Goal: Transaction & Acquisition: Purchase product/service

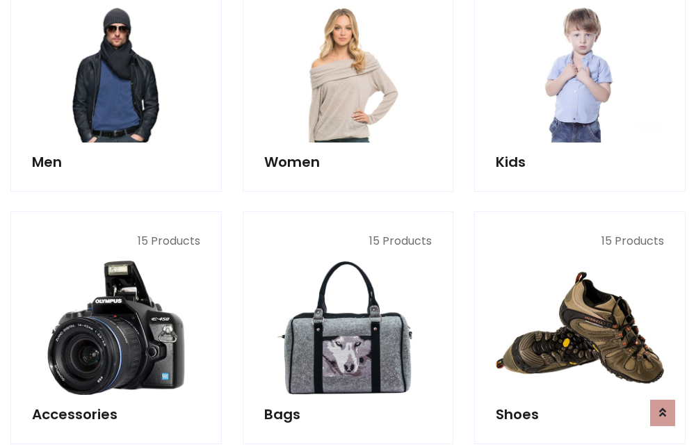
scroll to position [1009, 0]
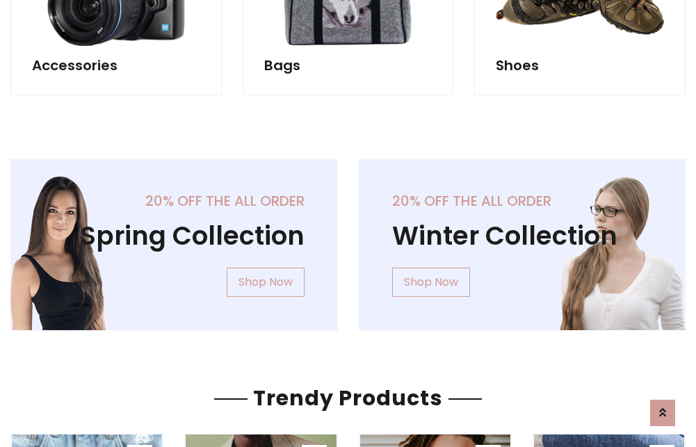
click at [349, 239] on div "20% off the all order Winter Collection Shop Now" at bounding box center [523, 255] width 349 height 193
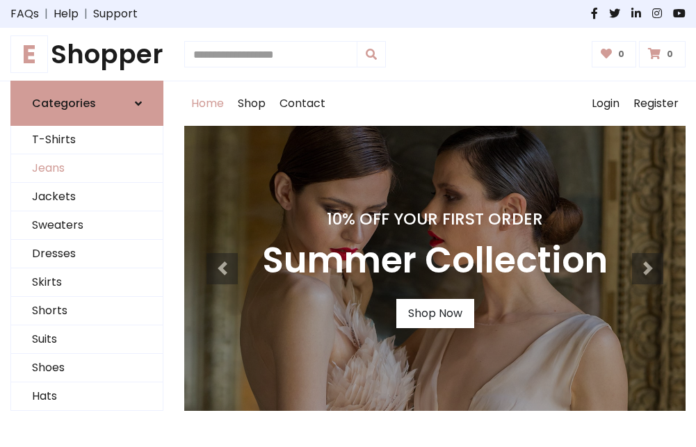
click at [87, 169] on link "Jeans" at bounding box center [87, 168] width 152 height 29
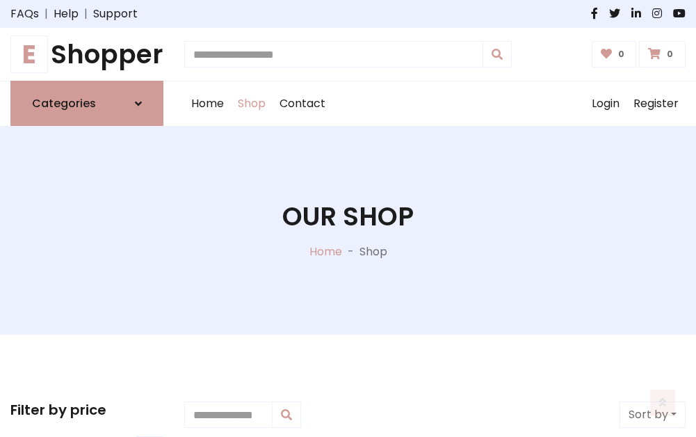
scroll to position [439, 0]
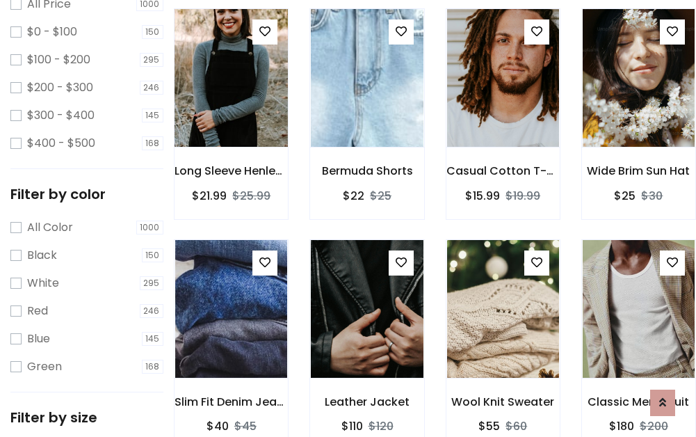
click at [231, 109] on img at bounding box center [231, 78] width 134 height 334
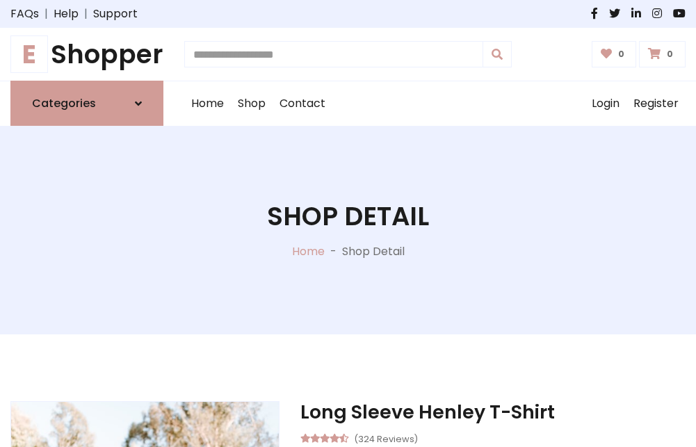
scroll to position [150, 0]
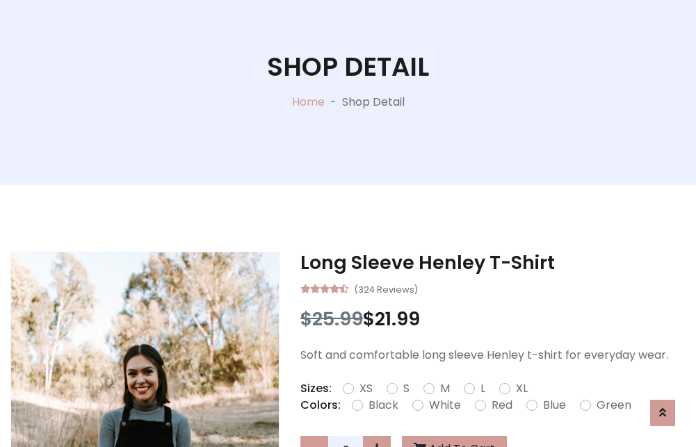
click at [500, 406] on label "Red" at bounding box center [502, 405] width 21 height 17
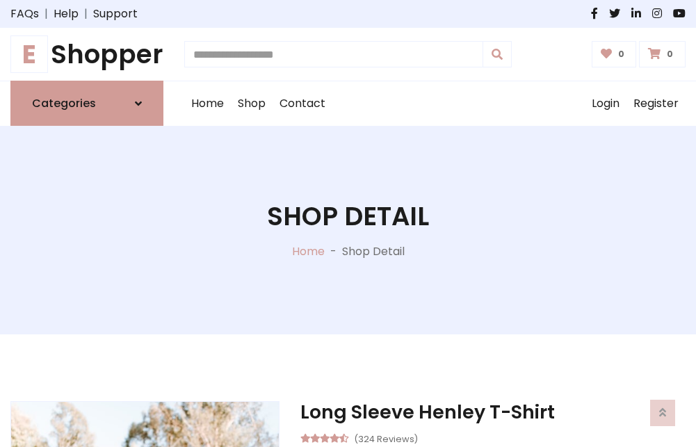
scroll to position [150, 0]
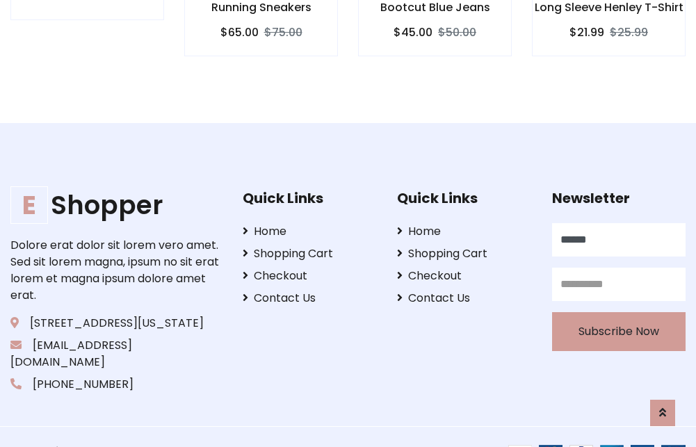
type input "******"
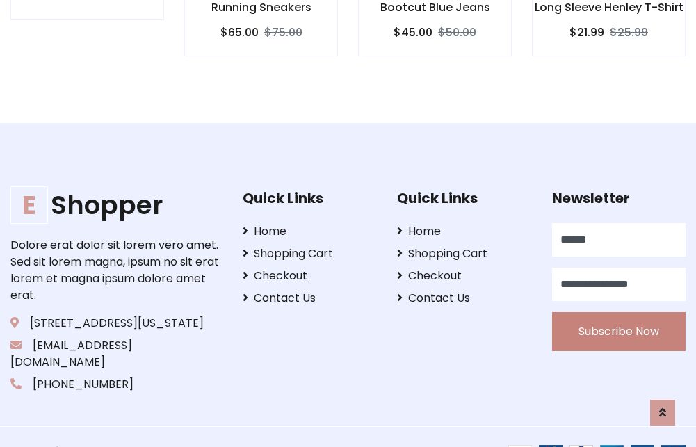
type input "**********"
click at [618, 315] on button "Subscribe Now" at bounding box center [619, 331] width 134 height 39
